Goal: Information Seeking & Learning: Learn about a topic

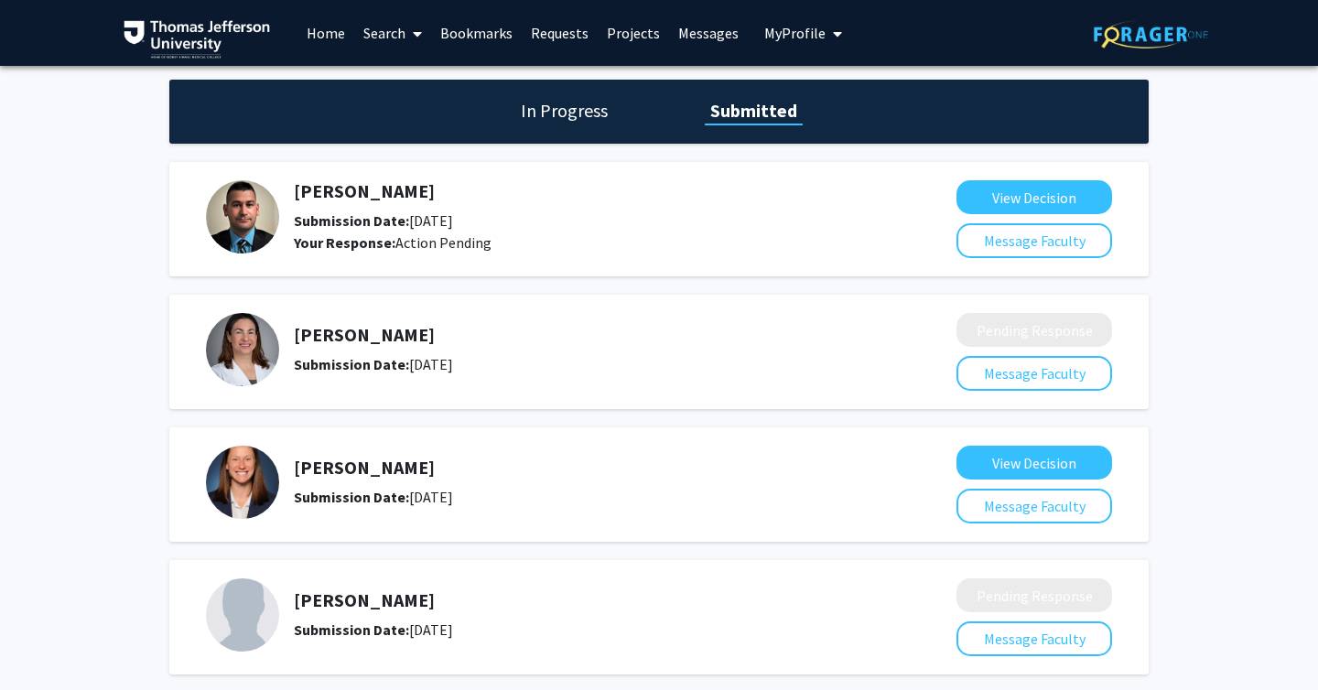
click at [388, 34] on link "Search" at bounding box center [392, 33] width 77 height 64
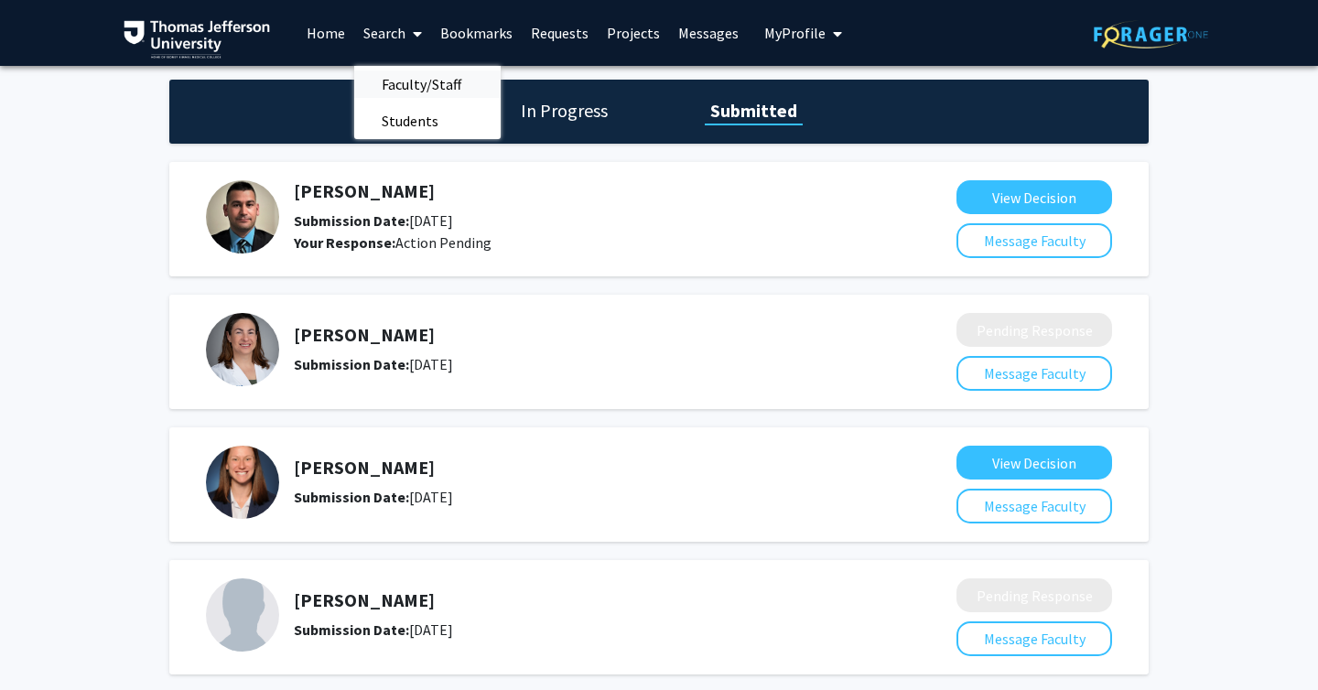
click at [410, 77] on span "Faculty/Staff" at bounding box center [421, 84] width 135 height 37
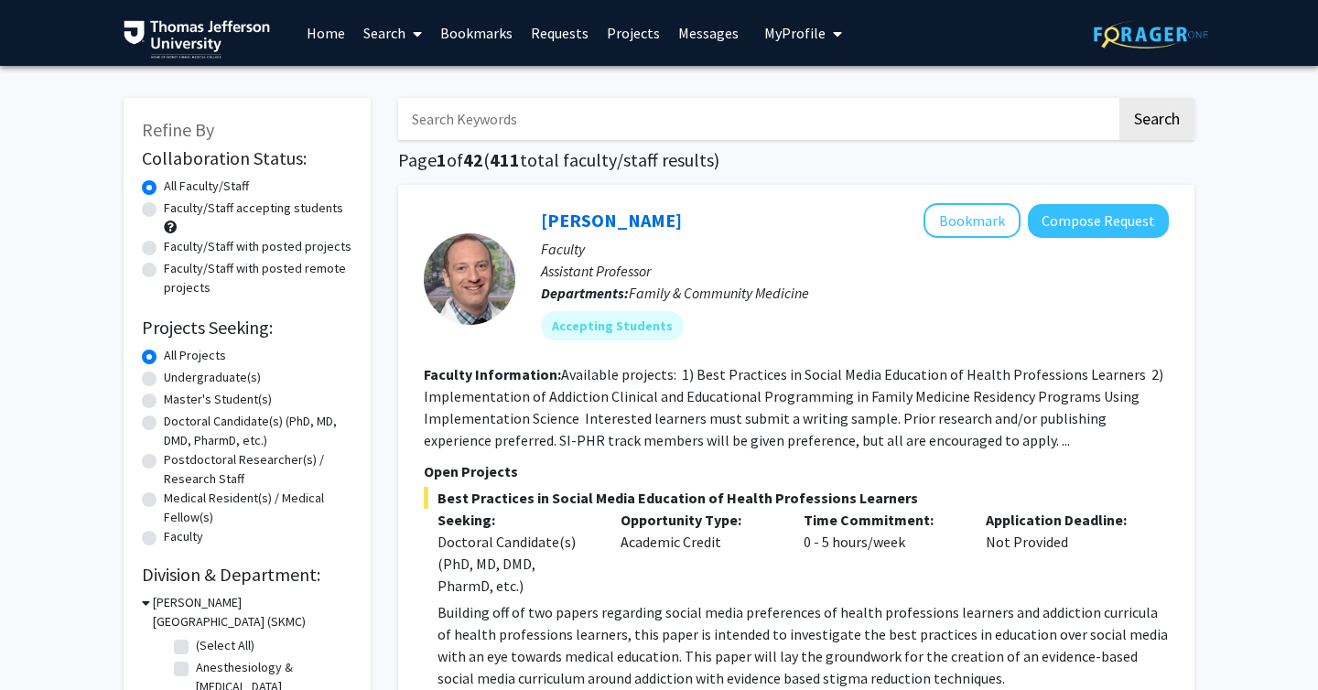
click at [485, 106] on input "Search Keywords" at bounding box center [757, 119] width 719 height 42
type input "neuro"
click at [1119, 98] on button "Search" at bounding box center [1156, 119] width 75 height 42
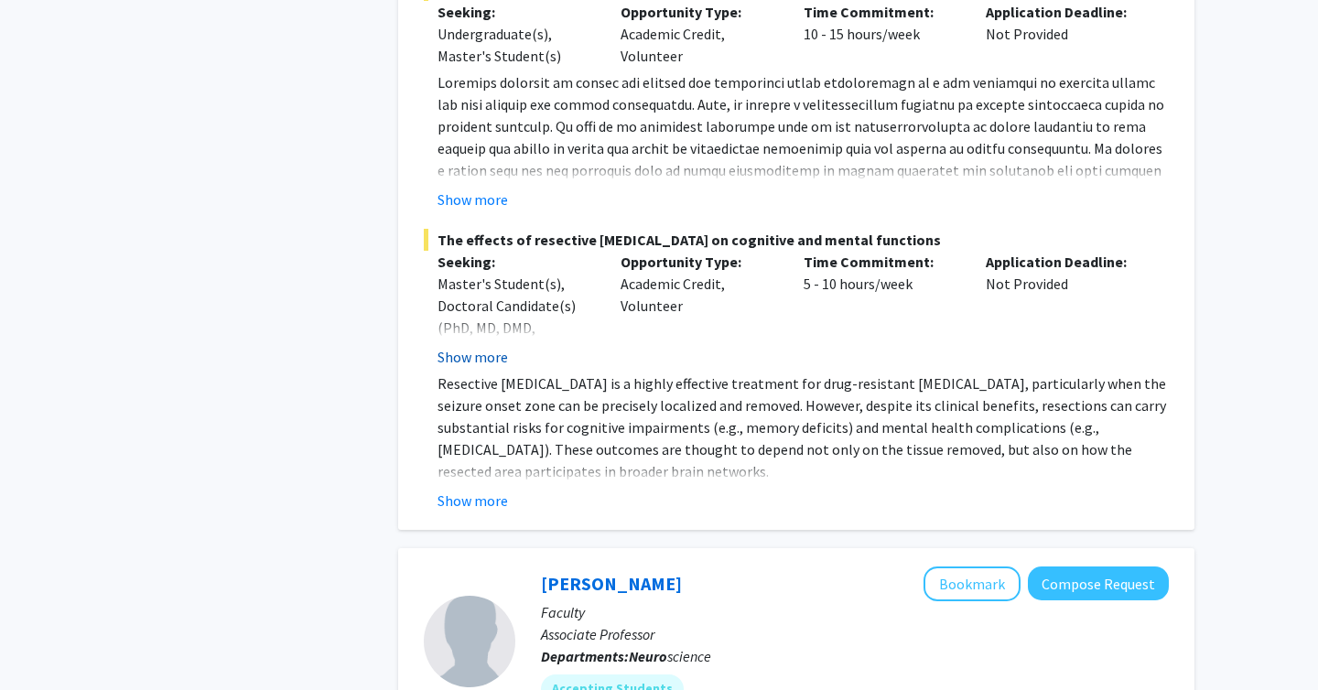
scroll to position [4010, 0]
click at [461, 492] on button "Show more" at bounding box center [473, 502] width 70 height 22
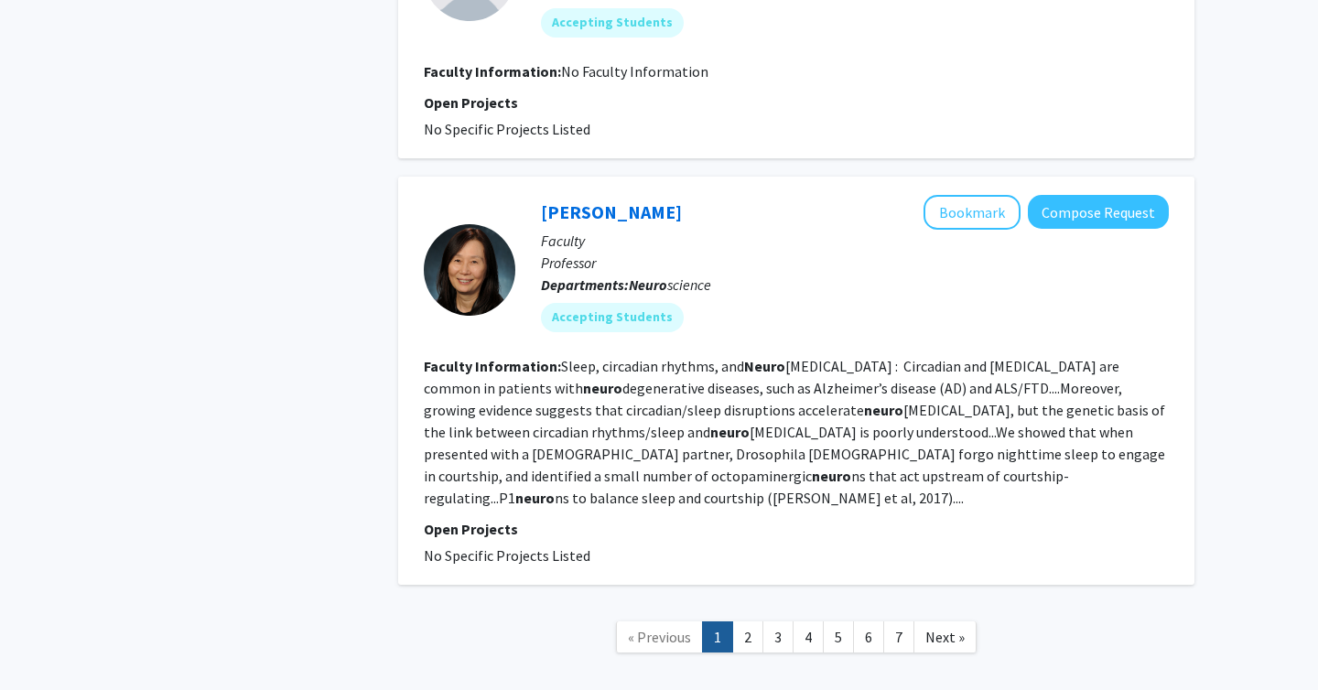
scroll to position [4764, 0]
click at [755, 622] on link "2" at bounding box center [747, 638] width 31 height 32
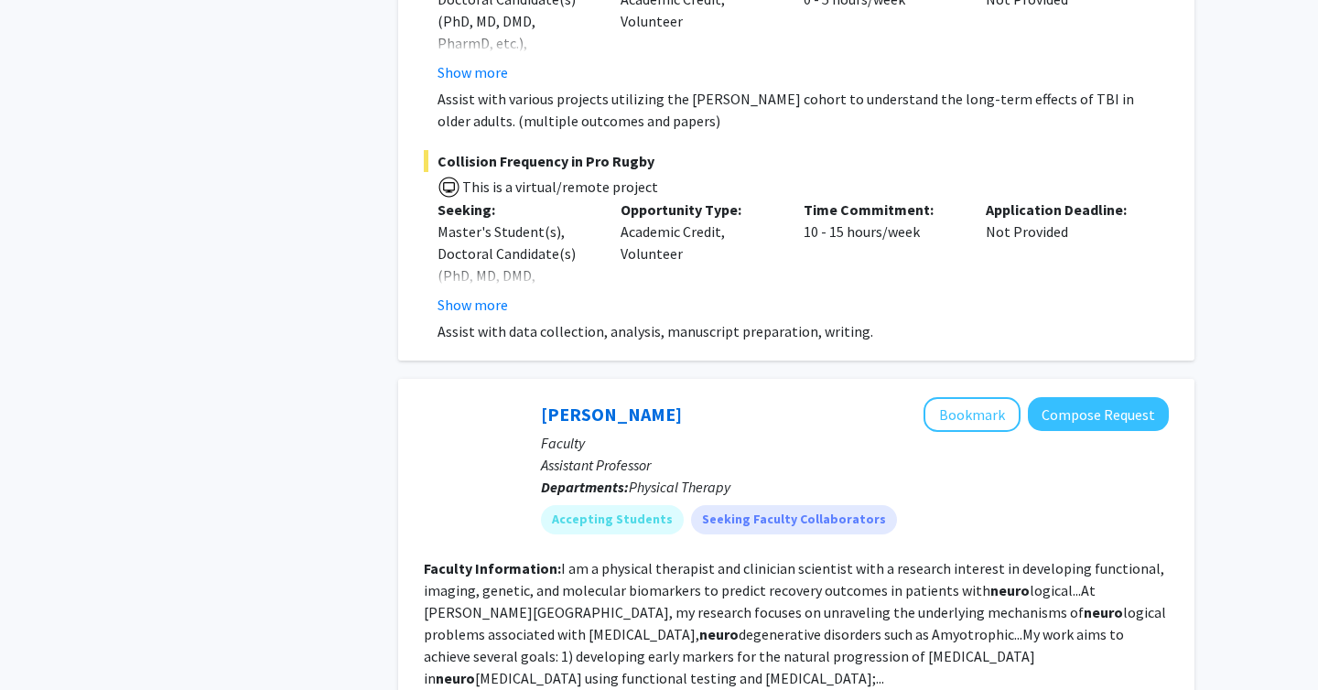
scroll to position [5508, 0]
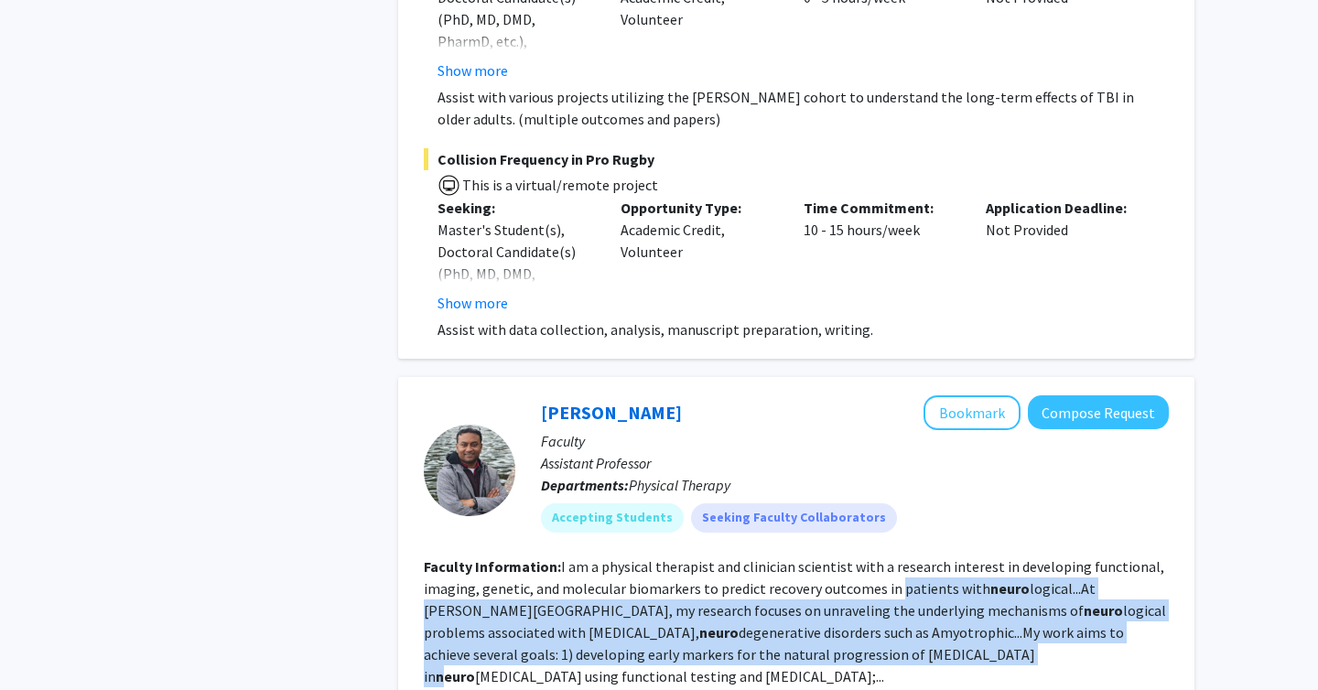
drag, startPoint x: 913, startPoint y: 594, endPoint x: 894, endPoint y: 512, distance: 84.4
click at [894, 556] on section "Faculty Information: I am a physical therapist and clinician scientist with a r…" at bounding box center [796, 622] width 745 height 132
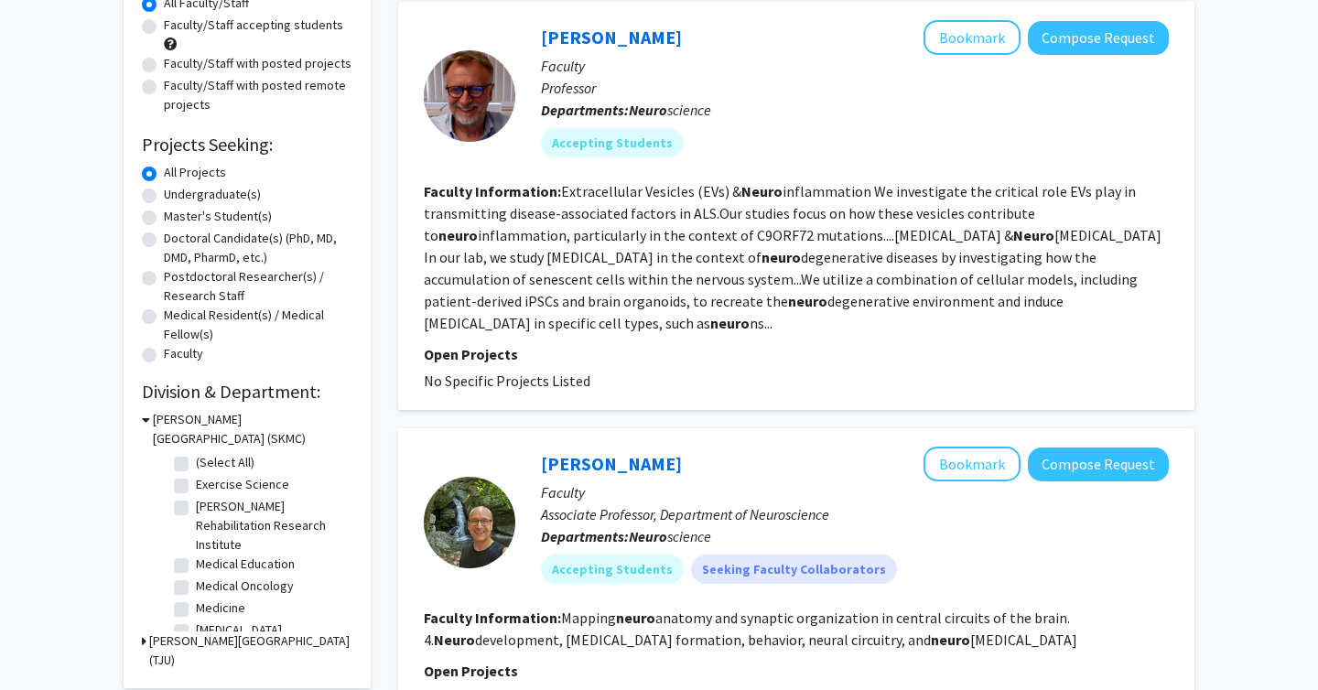
scroll to position [188, 0]
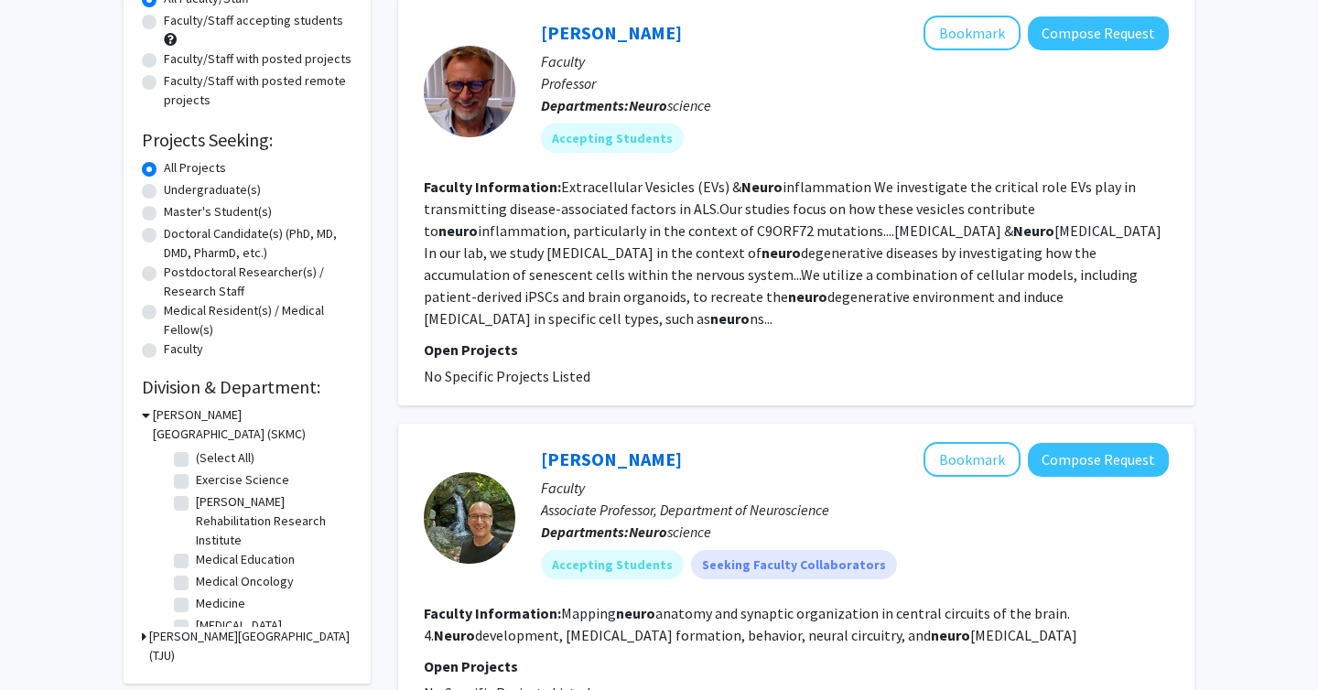
click at [164, 232] on label "Doctoral Candidate(s) (PhD, MD, DMD, PharmD, etc.)" at bounding box center [258, 243] width 189 height 38
click at [164, 232] on input "Doctoral Candidate(s) (PhD, MD, DMD, PharmD, etc.)" at bounding box center [170, 230] width 12 height 12
radio input "true"
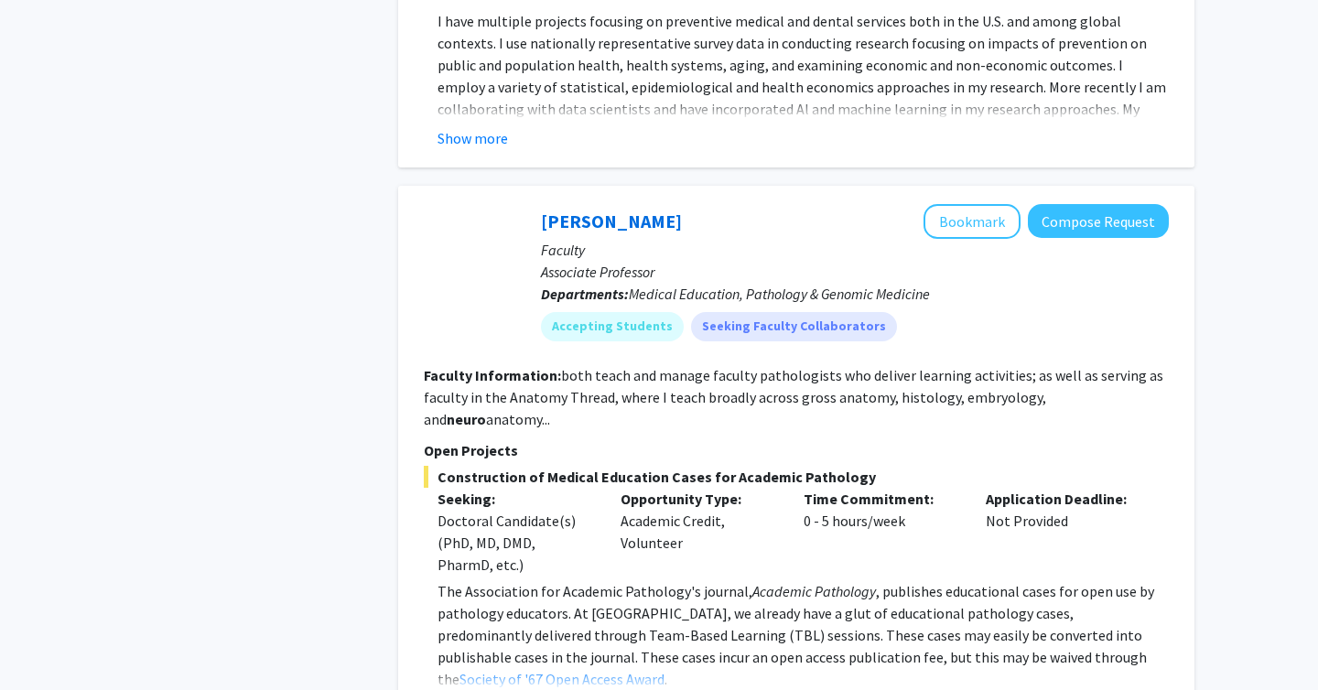
scroll to position [8151, 0]
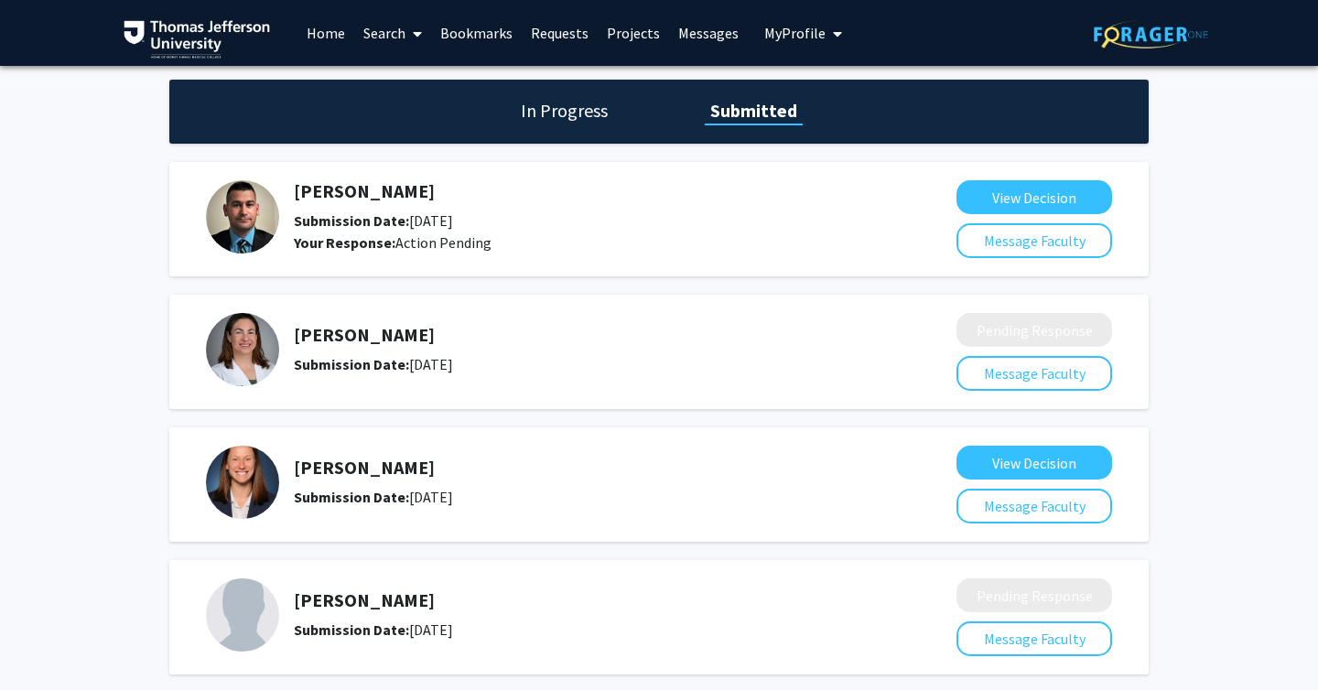
scroll to position [90, 0]
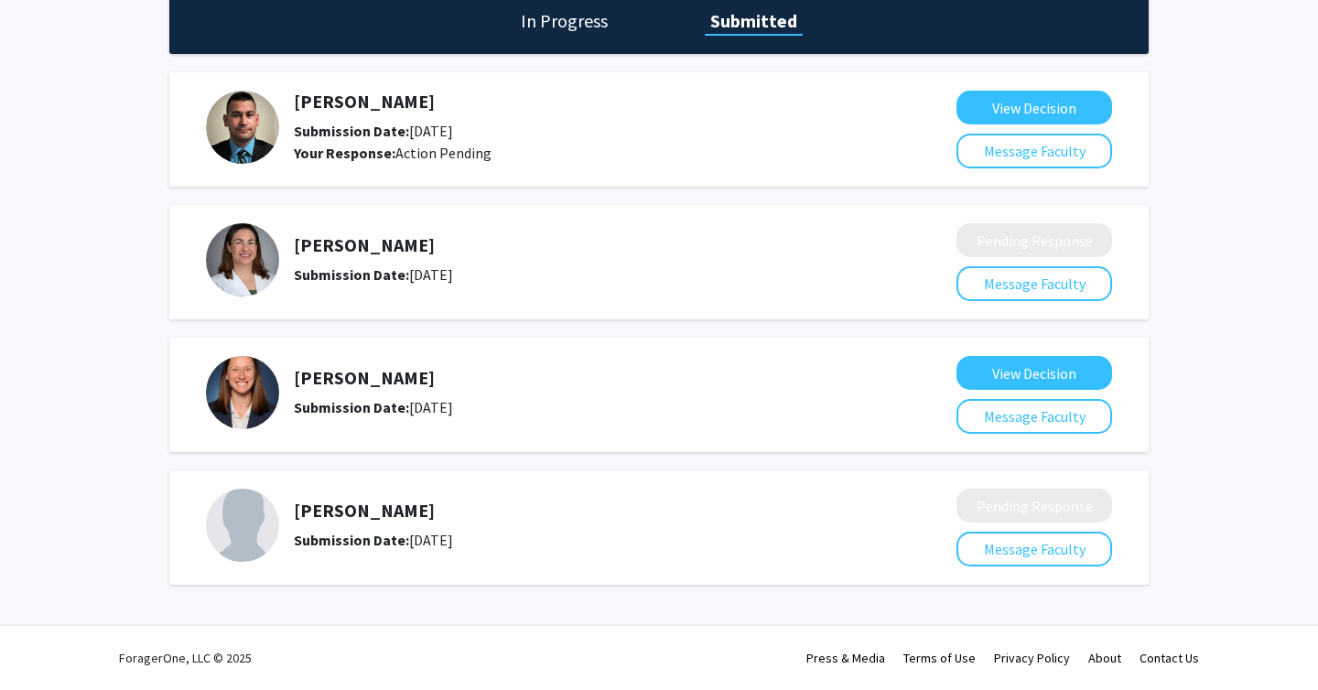
click at [362, 512] on h5 "[PERSON_NAME]" at bounding box center [577, 511] width 566 height 22
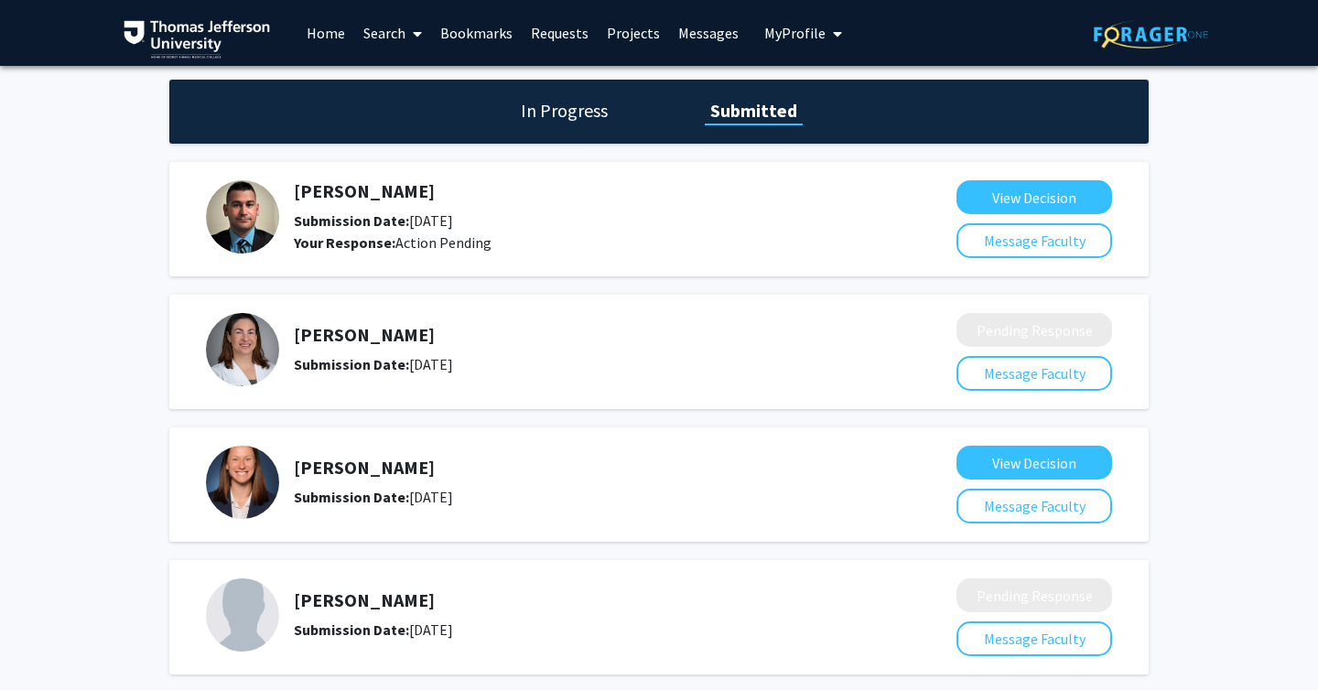
click at [481, 31] on link "Bookmarks" at bounding box center [476, 33] width 91 height 64
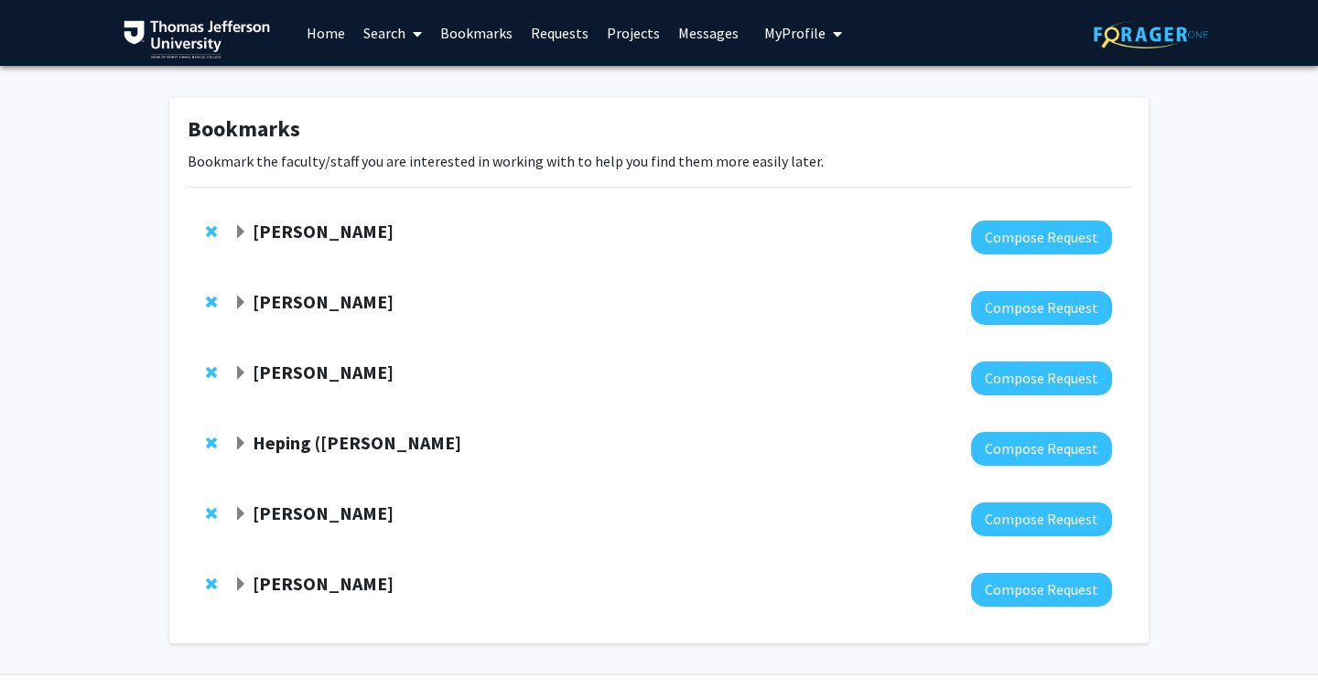
click at [305, 579] on strong "[PERSON_NAME]" at bounding box center [323, 583] width 141 height 23
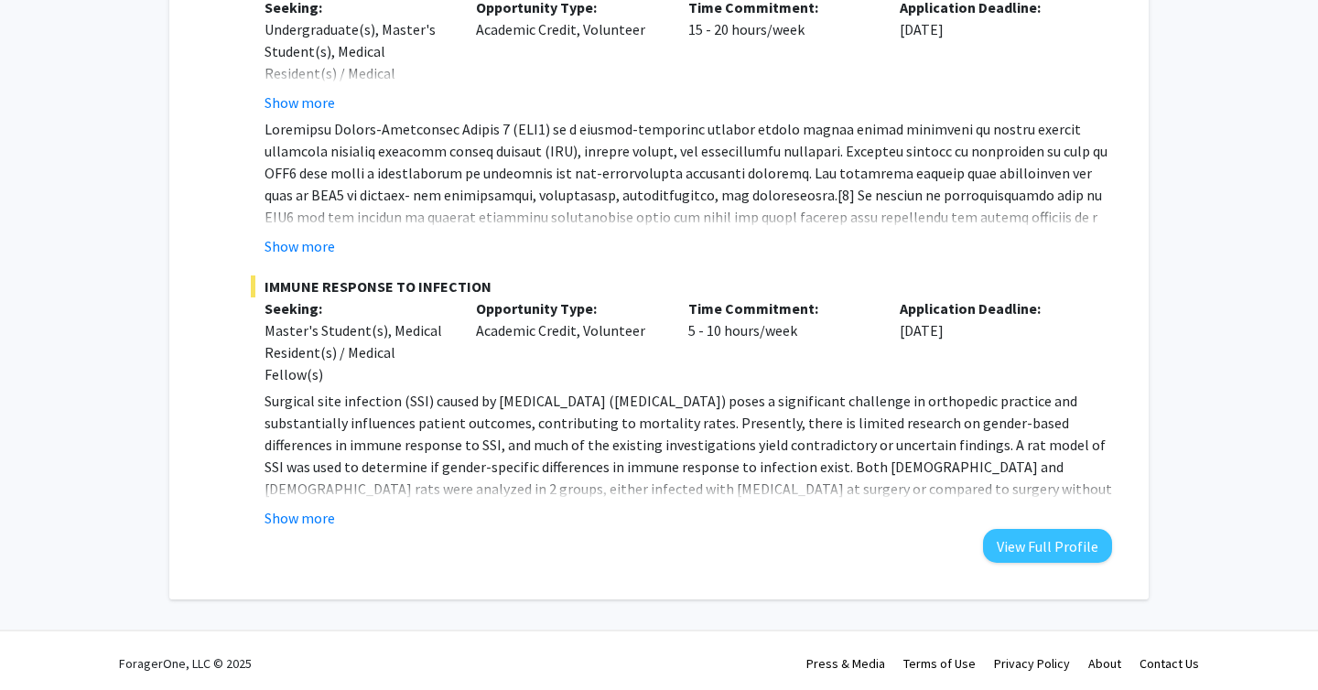
scroll to position [697, 0]
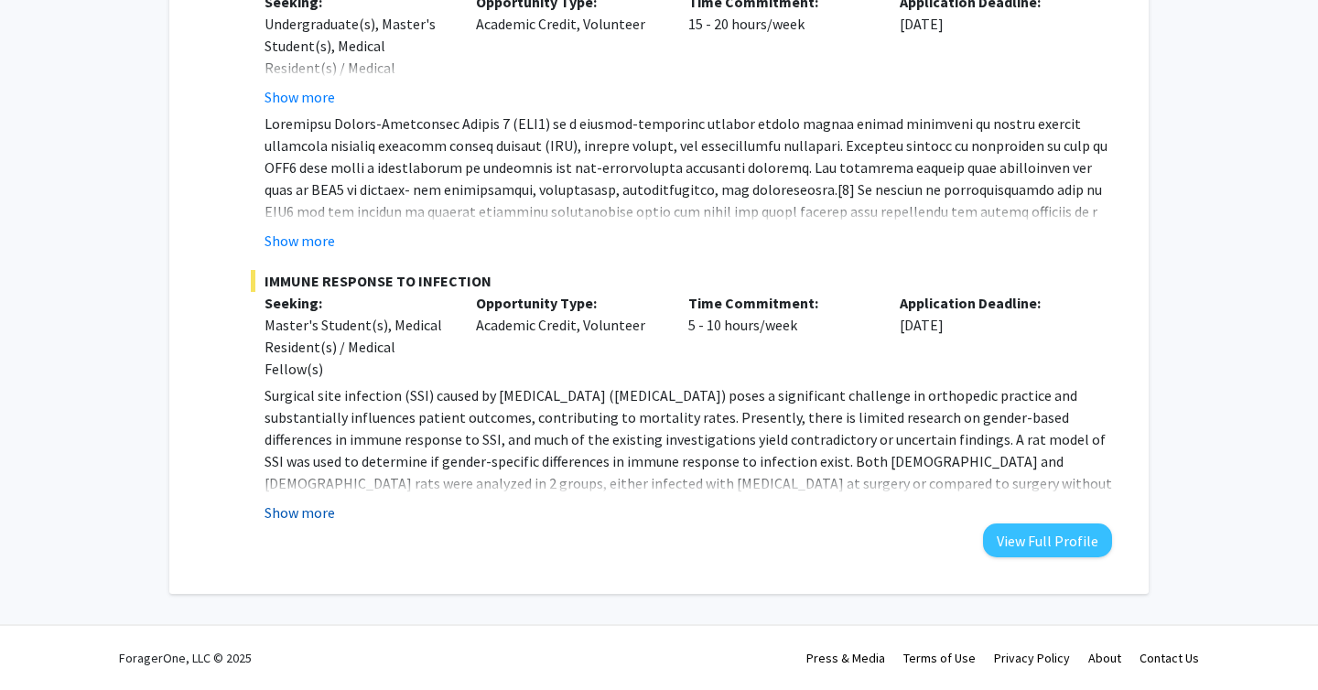
click at [301, 515] on button "Show more" at bounding box center [300, 513] width 70 height 22
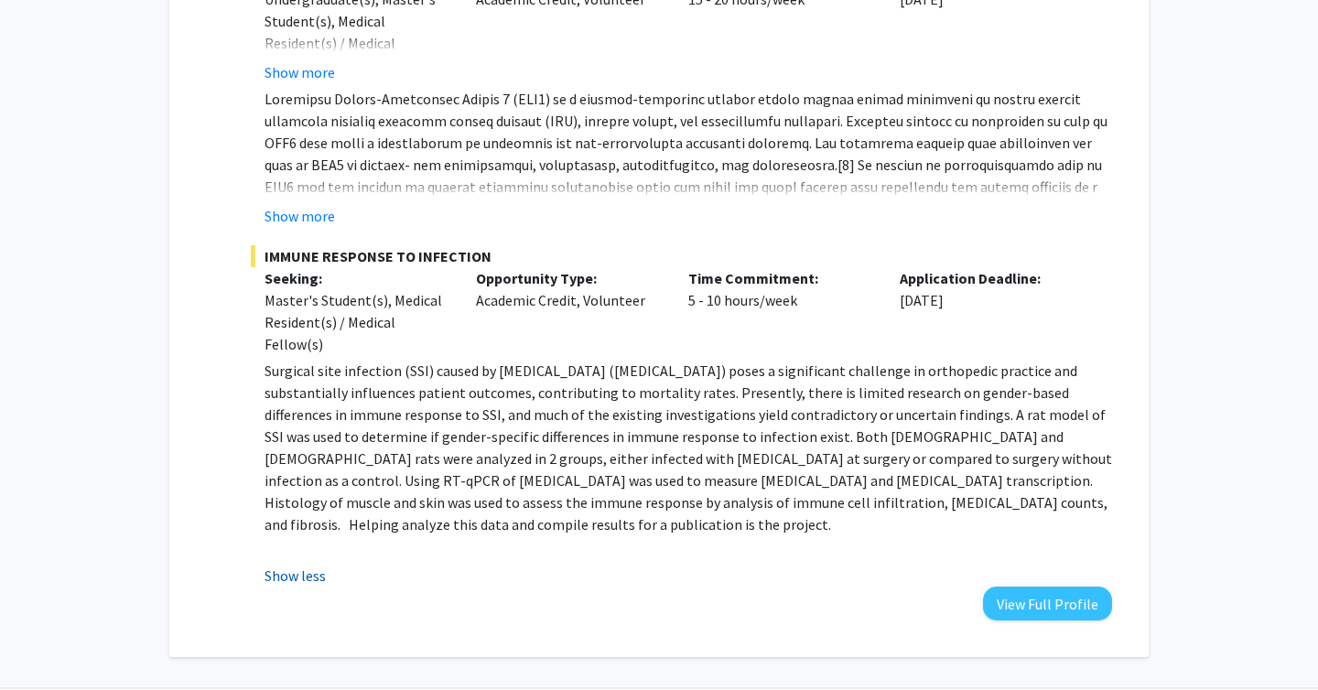
scroll to position [723, 0]
